Goal: Answer question/provide support

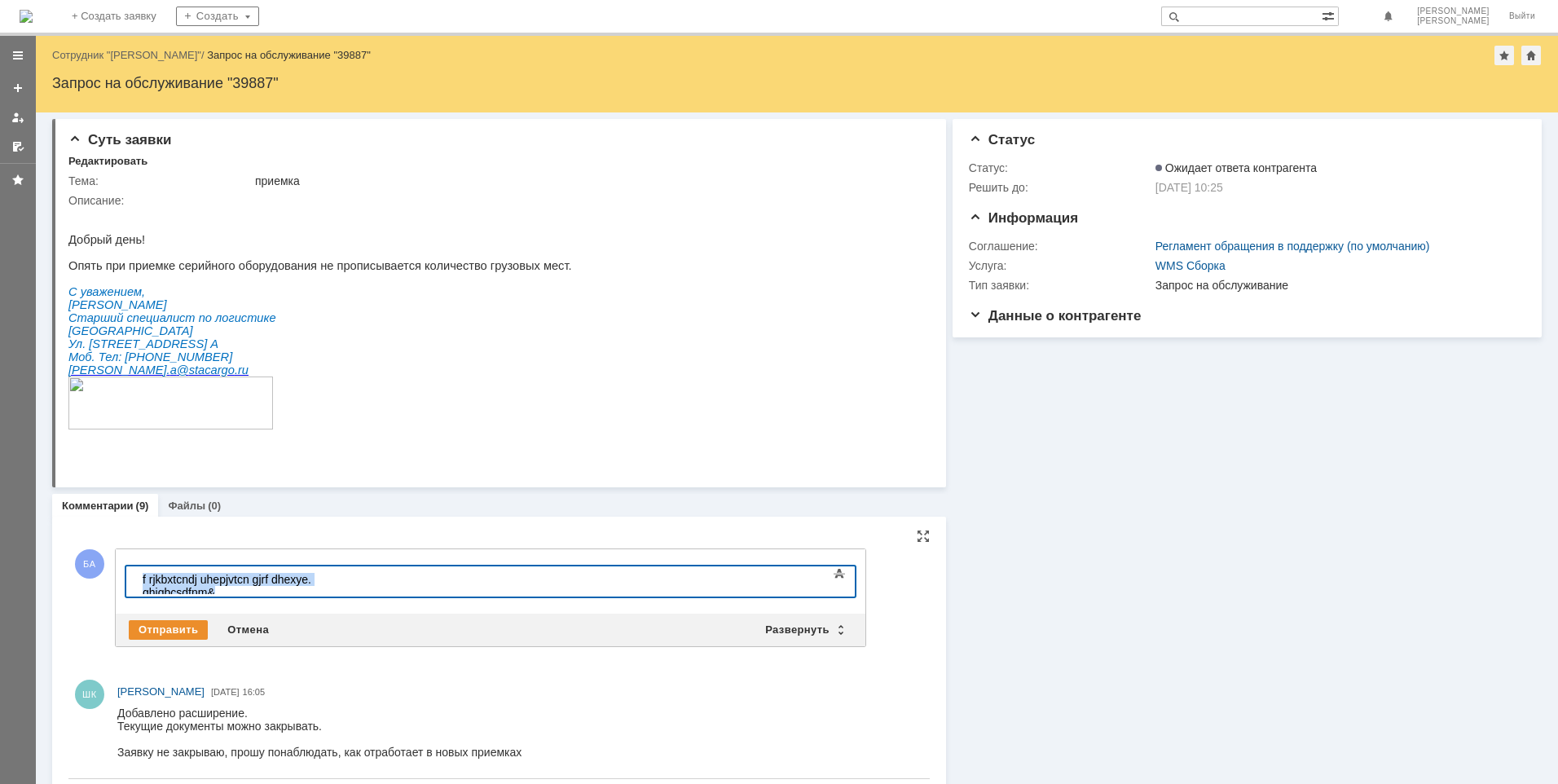
drag, startPoint x: 351, startPoint y: 580, endPoint x: 63, endPoint y: 555, distance: 289.1
click at [136, 566] on html "f rjkbxtcndj uhepjvtcn gjrf dhexye. ghjgbcsdfnm&" at bounding box center [258, 585] width 244 height 39
click at [179, 623] on div "Отправить" at bounding box center [169, 630] width 79 height 19
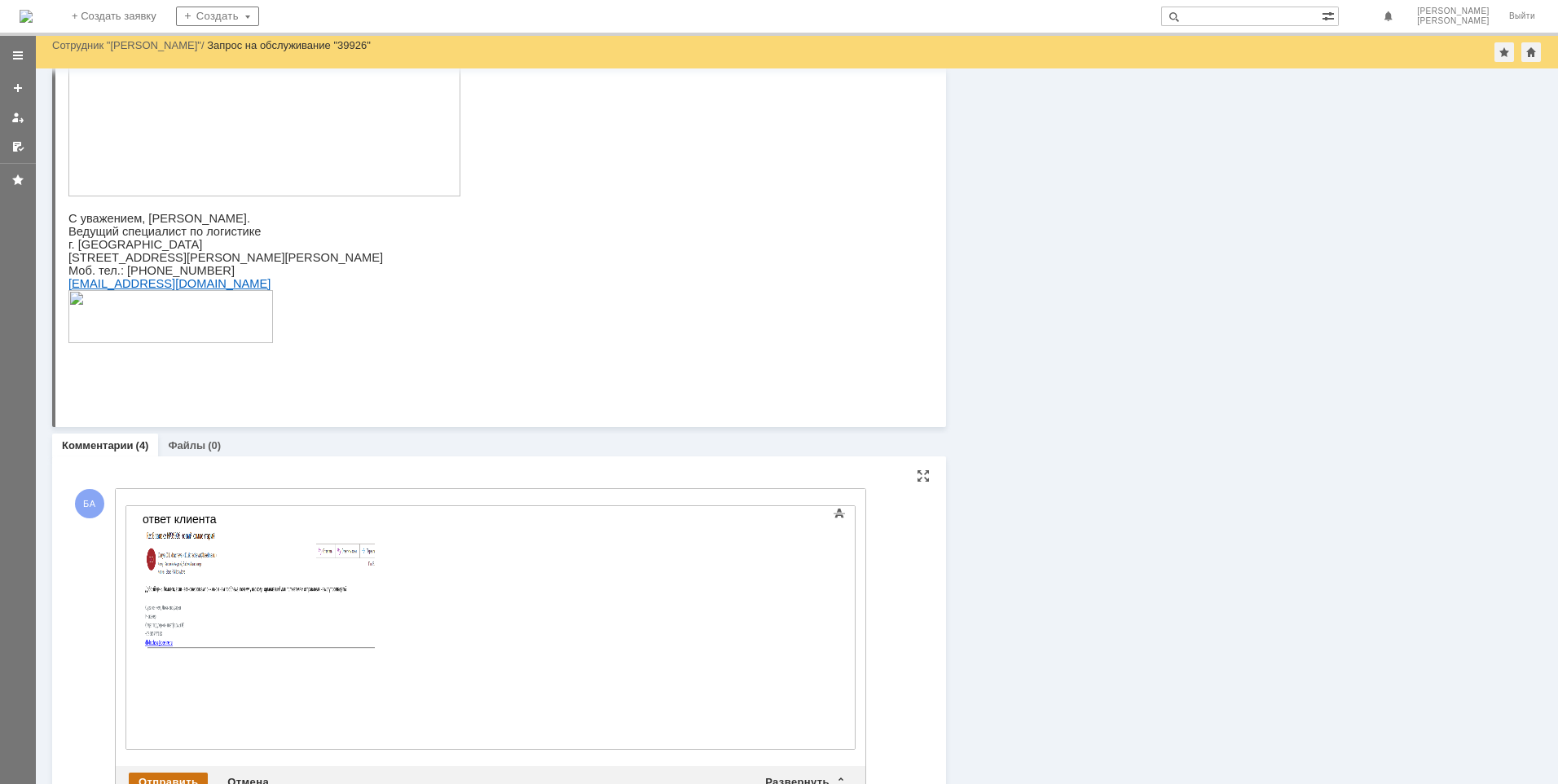
click at [160, 772] on div "Отправить" at bounding box center [169, 782] width 79 height 19
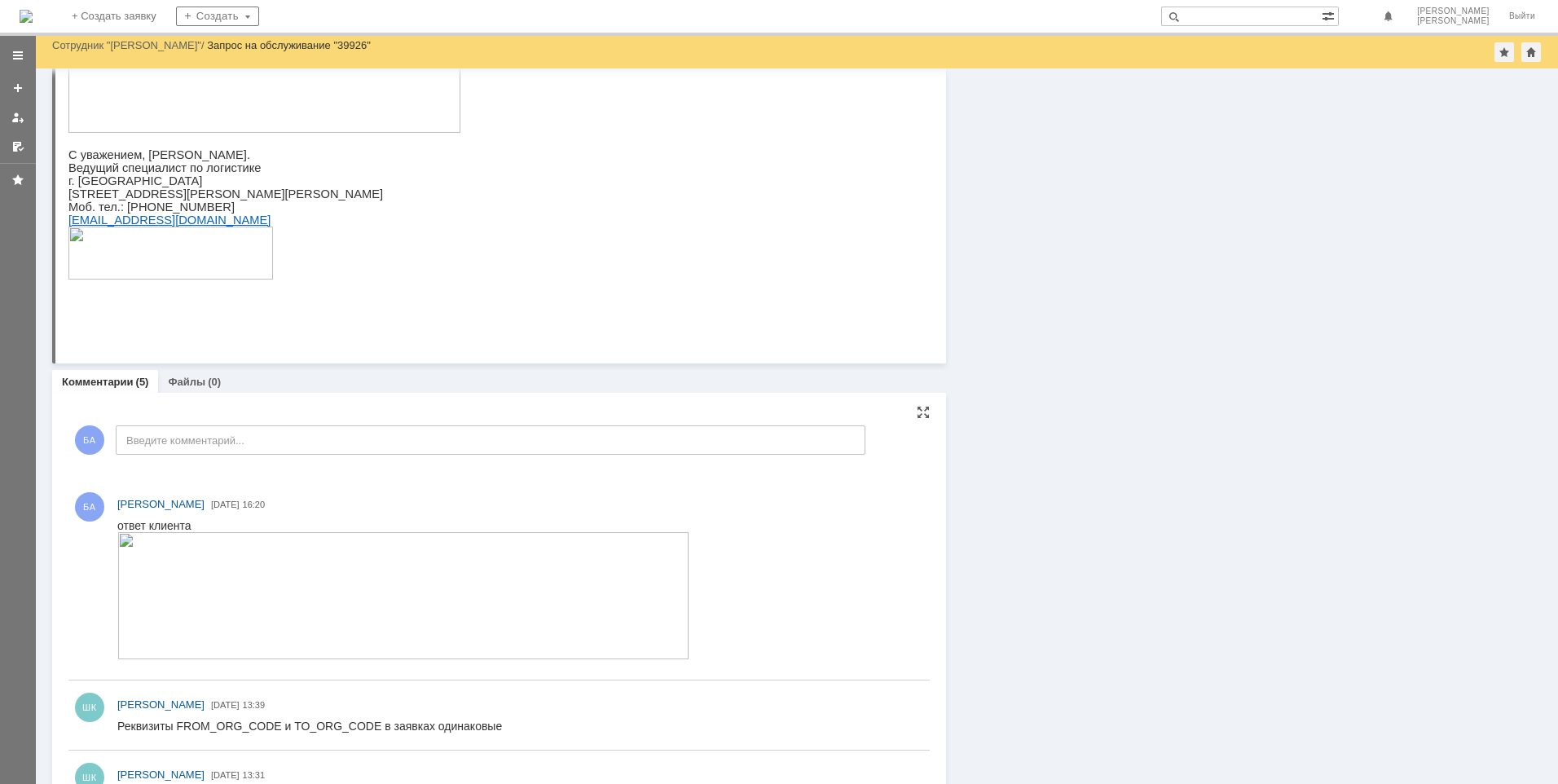
scroll to position [1222, 0]
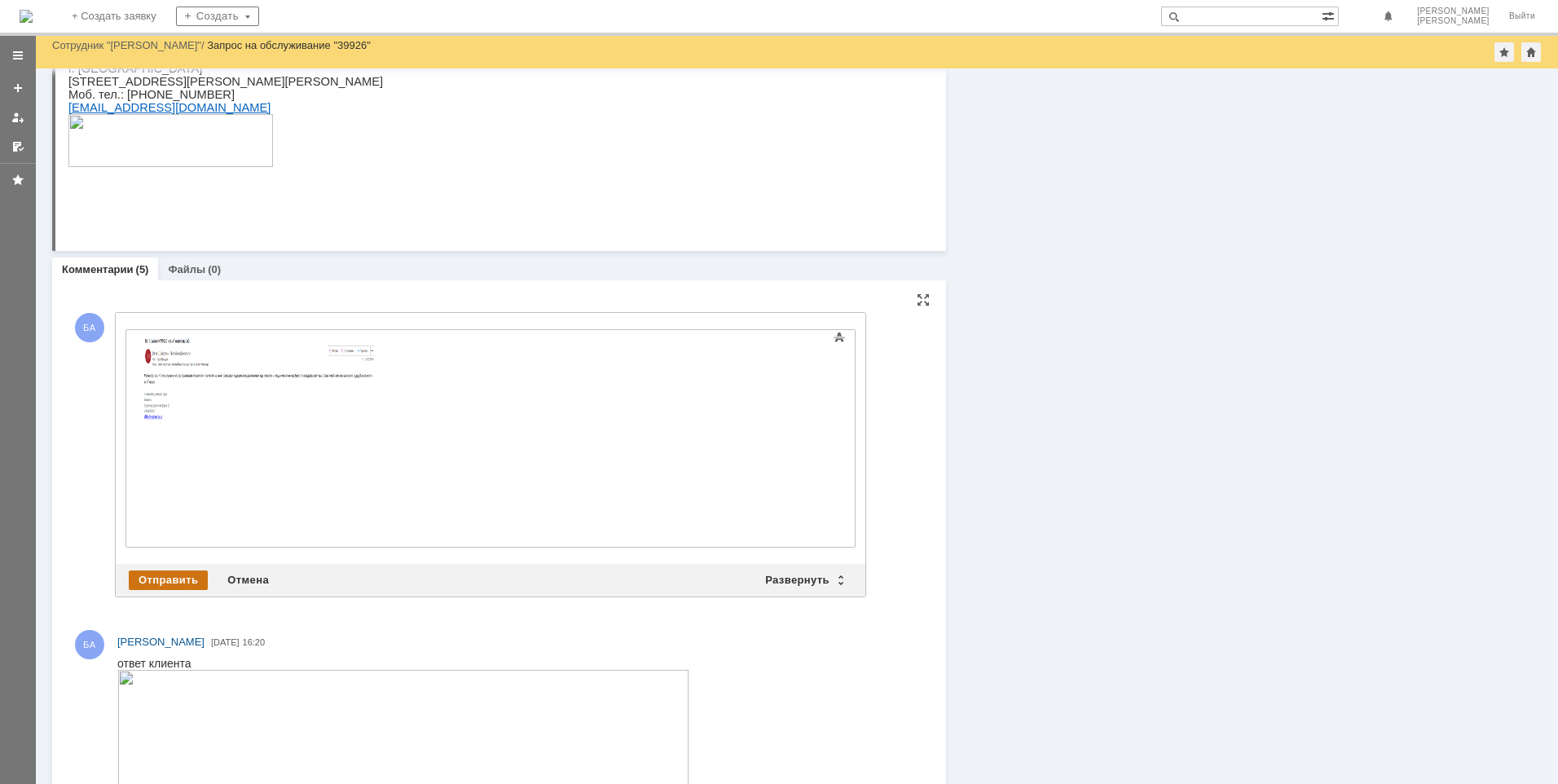
click at [153, 571] on div "Отправить" at bounding box center [169, 580] width 79 height 19
